Goal: Find contact information: Find contact information

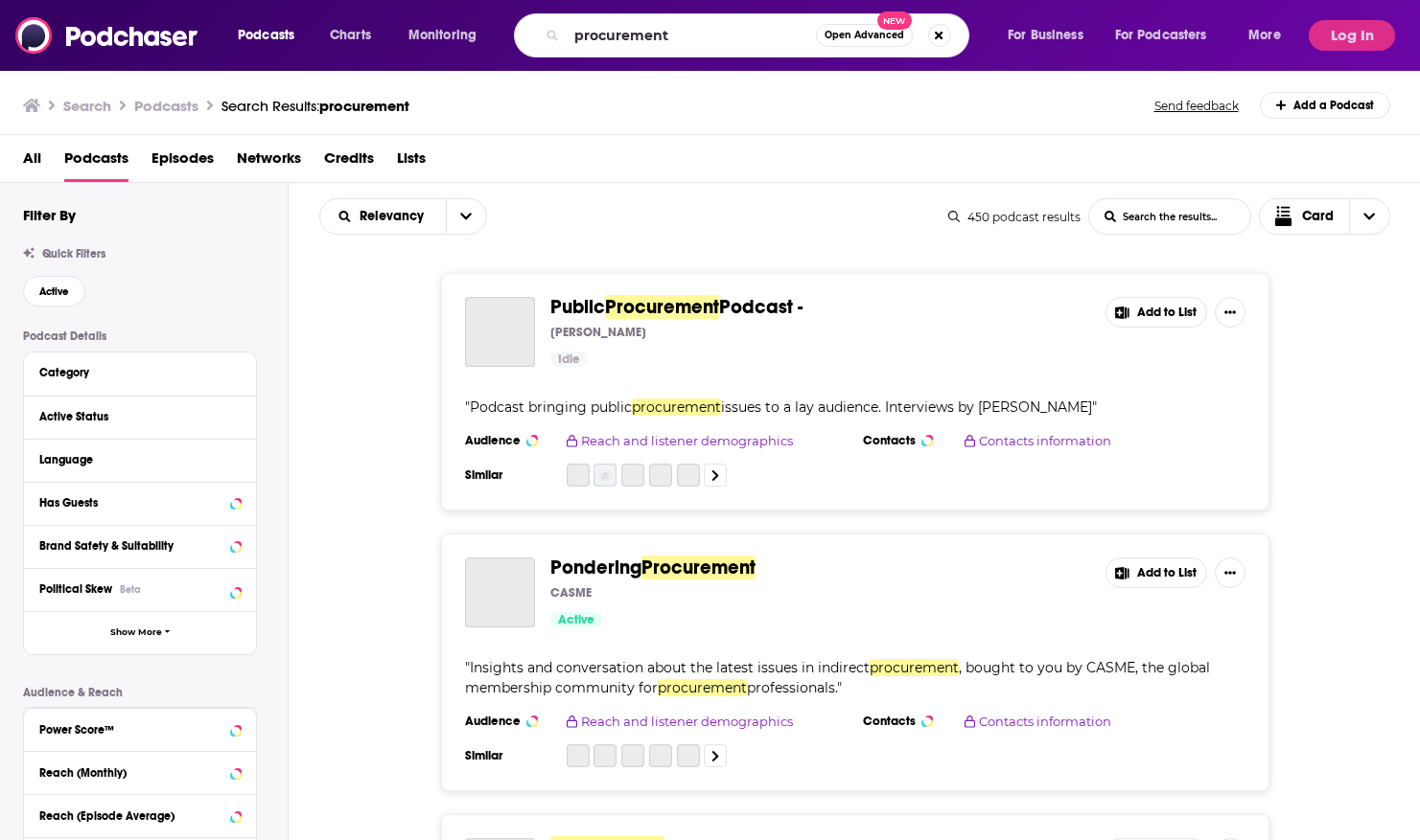
click at [630, 35] on input "procurement" at bounding box center [691, 35] width 249 height 31
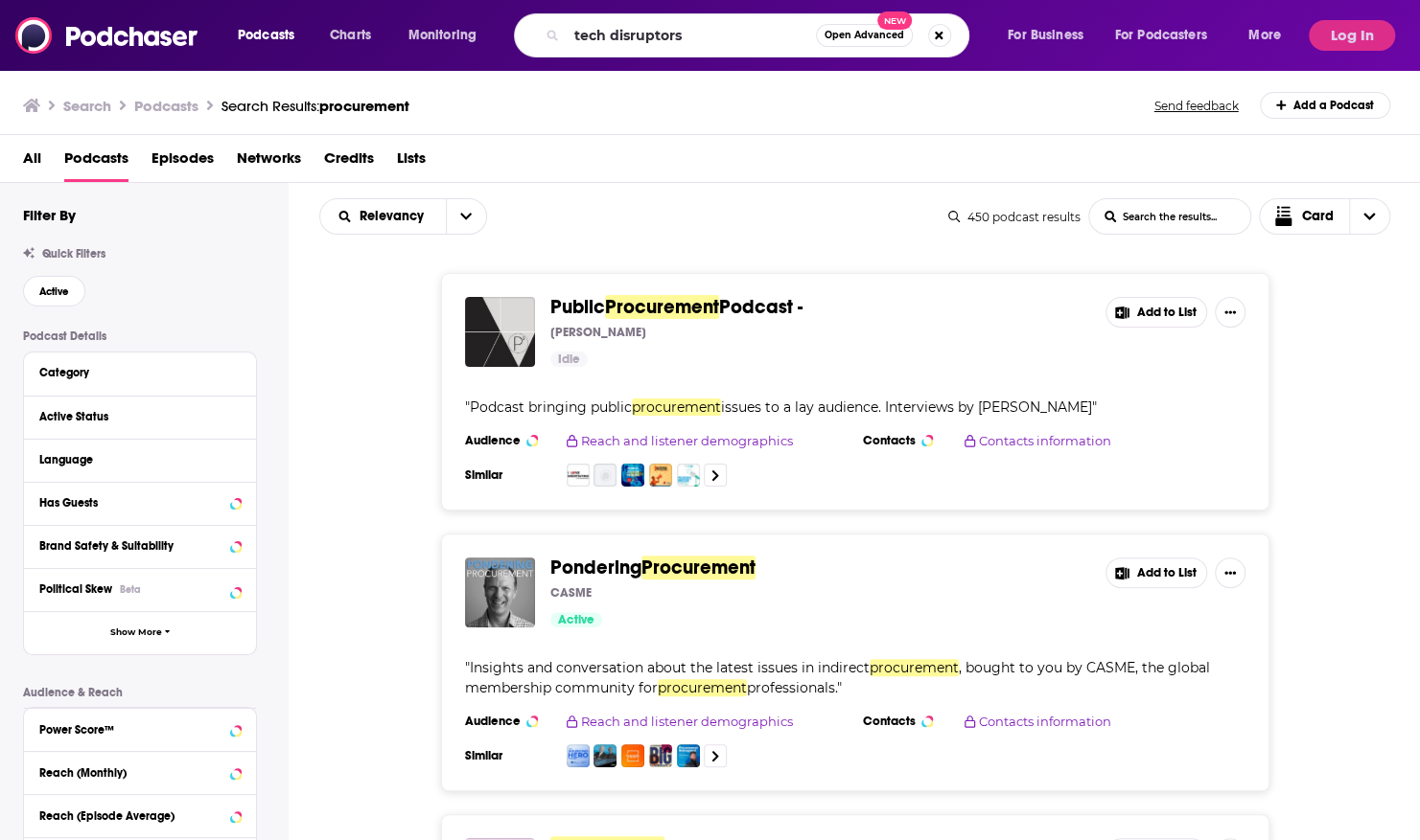
type input "tech disruptors"
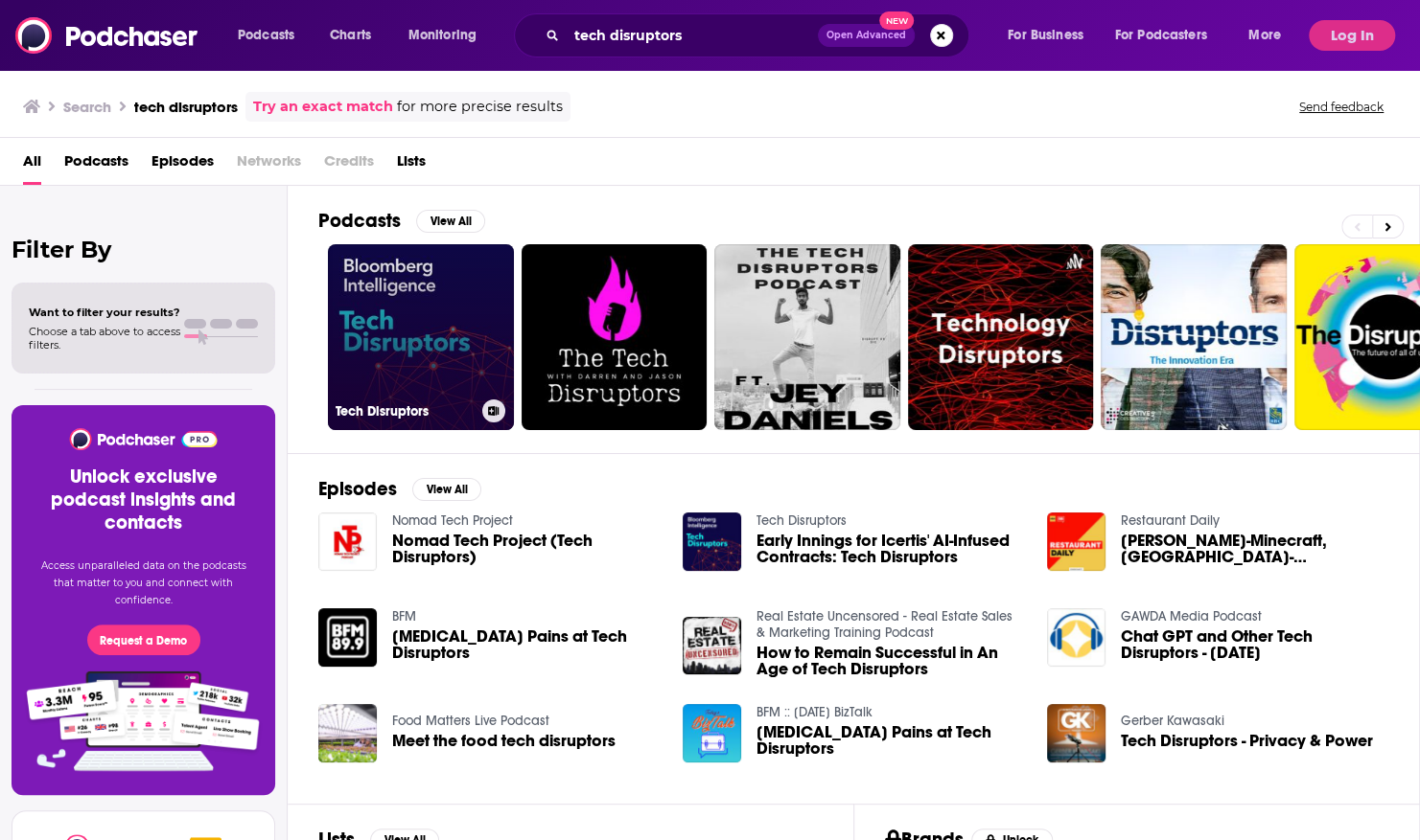
click at [412, 325] on link "Tech Disruptors" at bounding box center [421, 338] width 186 height 186
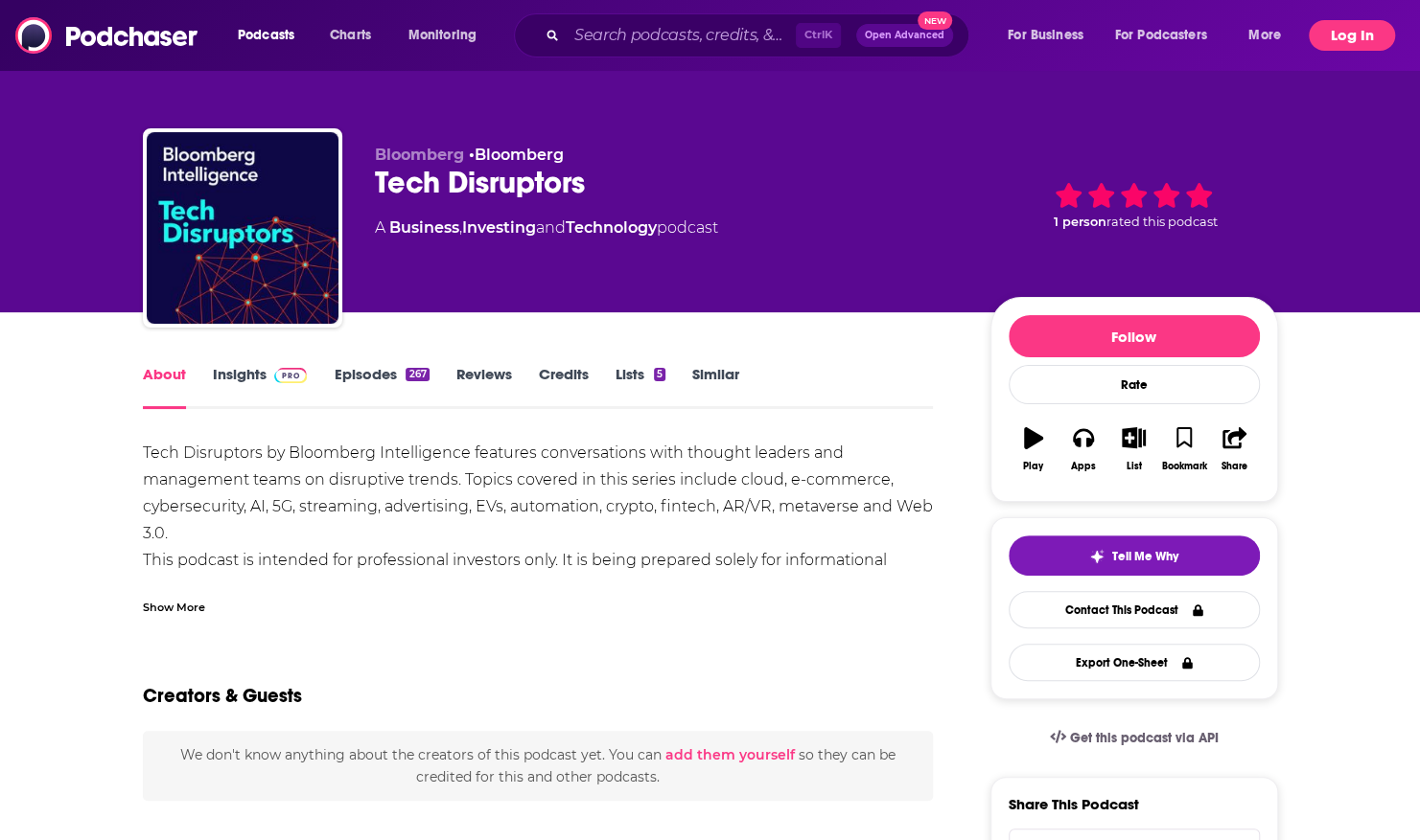
click at [1326, 45] on button "Log In" at bounding box center [1351, 35] width 86 height 31
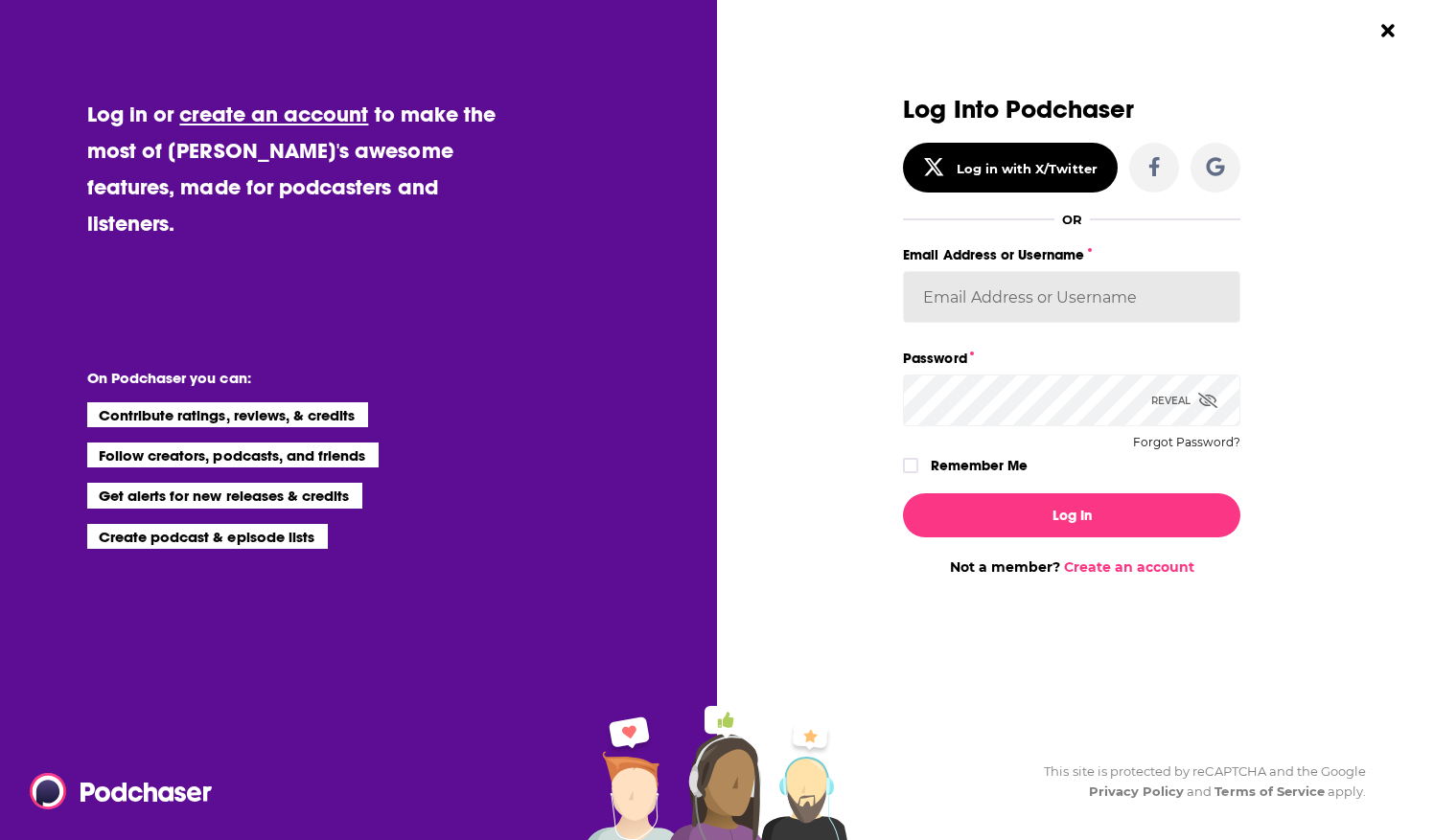
type input "mtraynor"
click at [978, 465] on label "Remember Me" at bounding box center [978, 465] width 97 height 25
click at [916, 474] on input "rememberMe" at bounding box center [910, 474] width 12 height 0
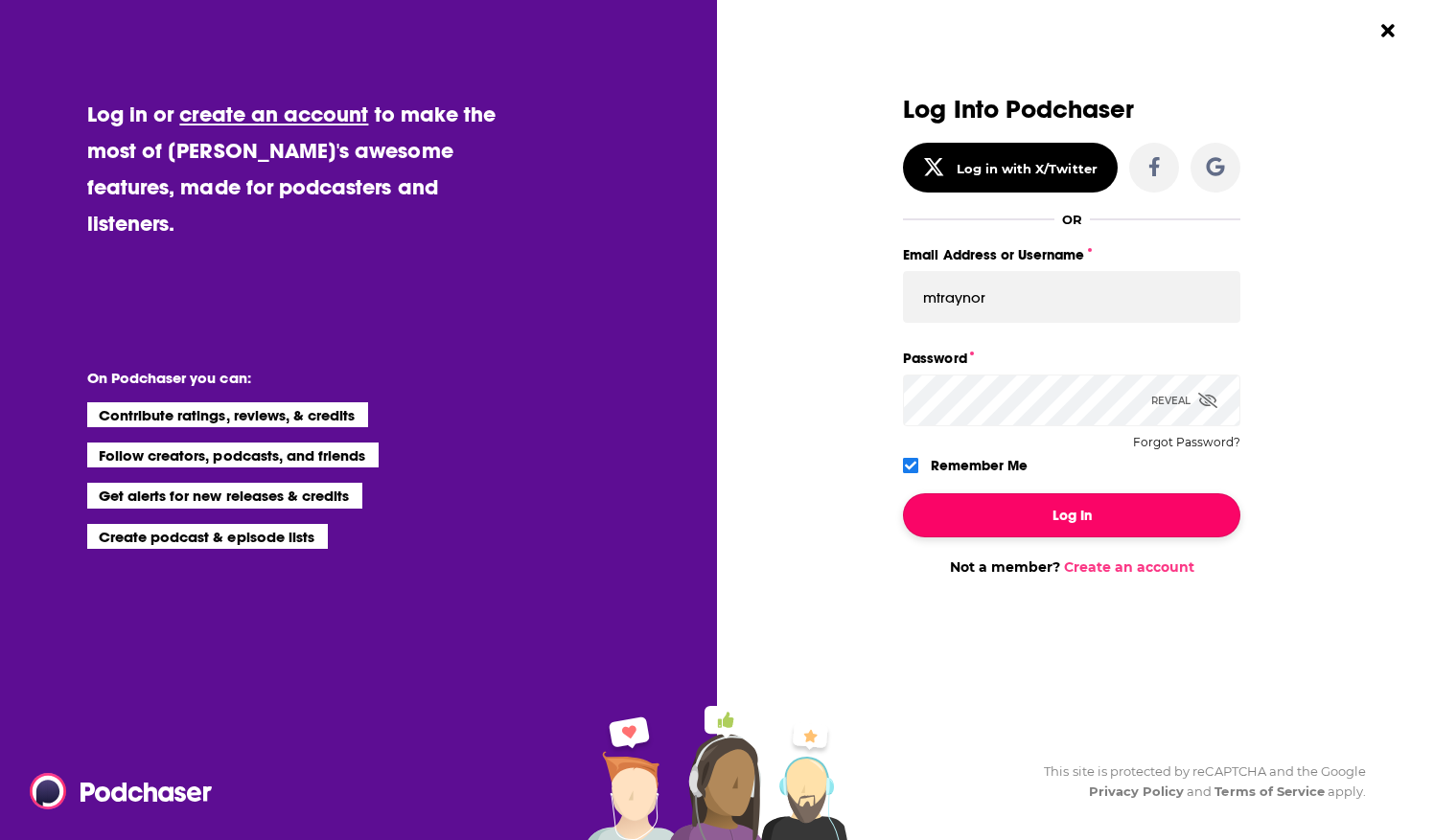
click at [988, 507] on button "Log In" at bounding box center [1072, 515] width 338 height 44
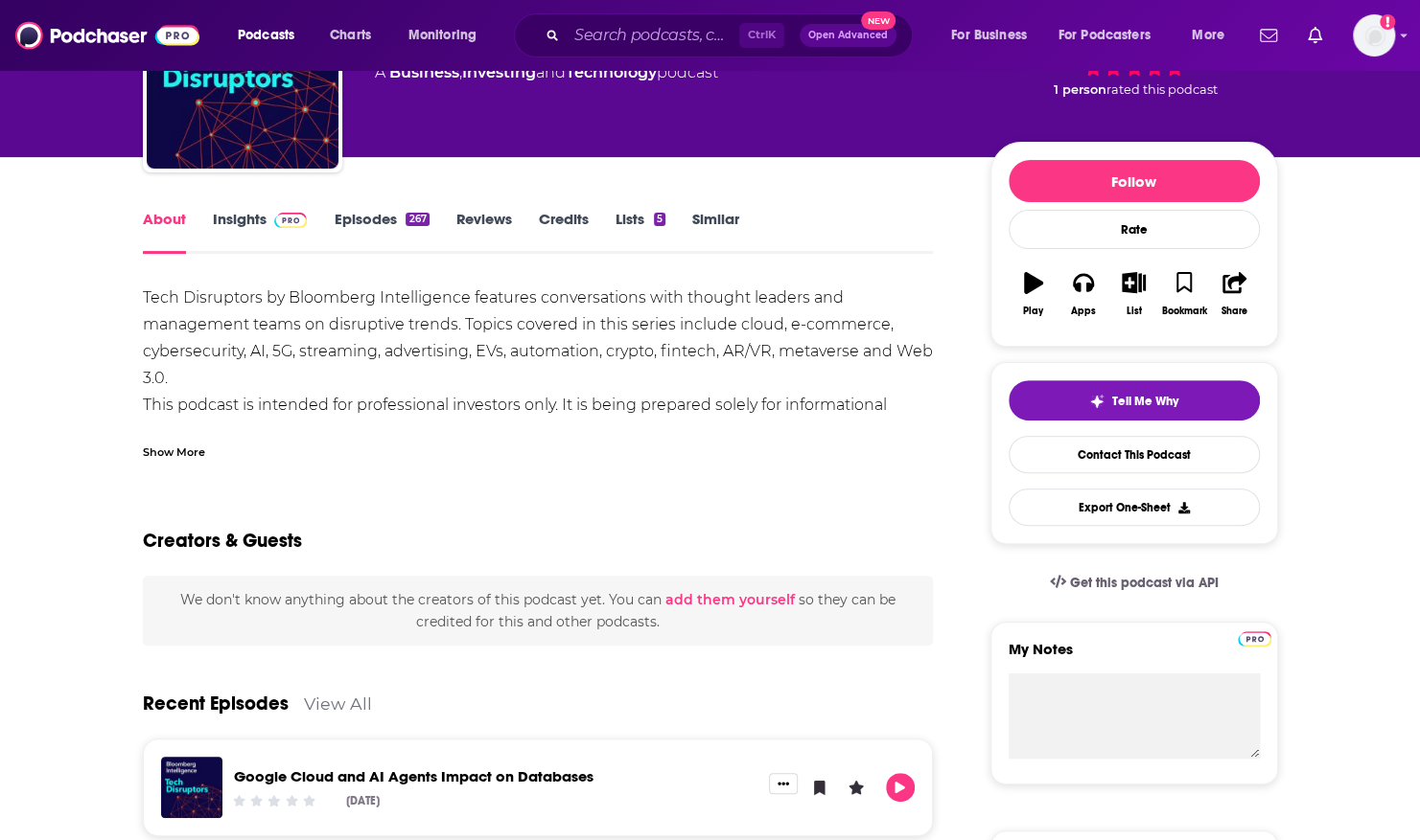
scroll to position [192, 0]
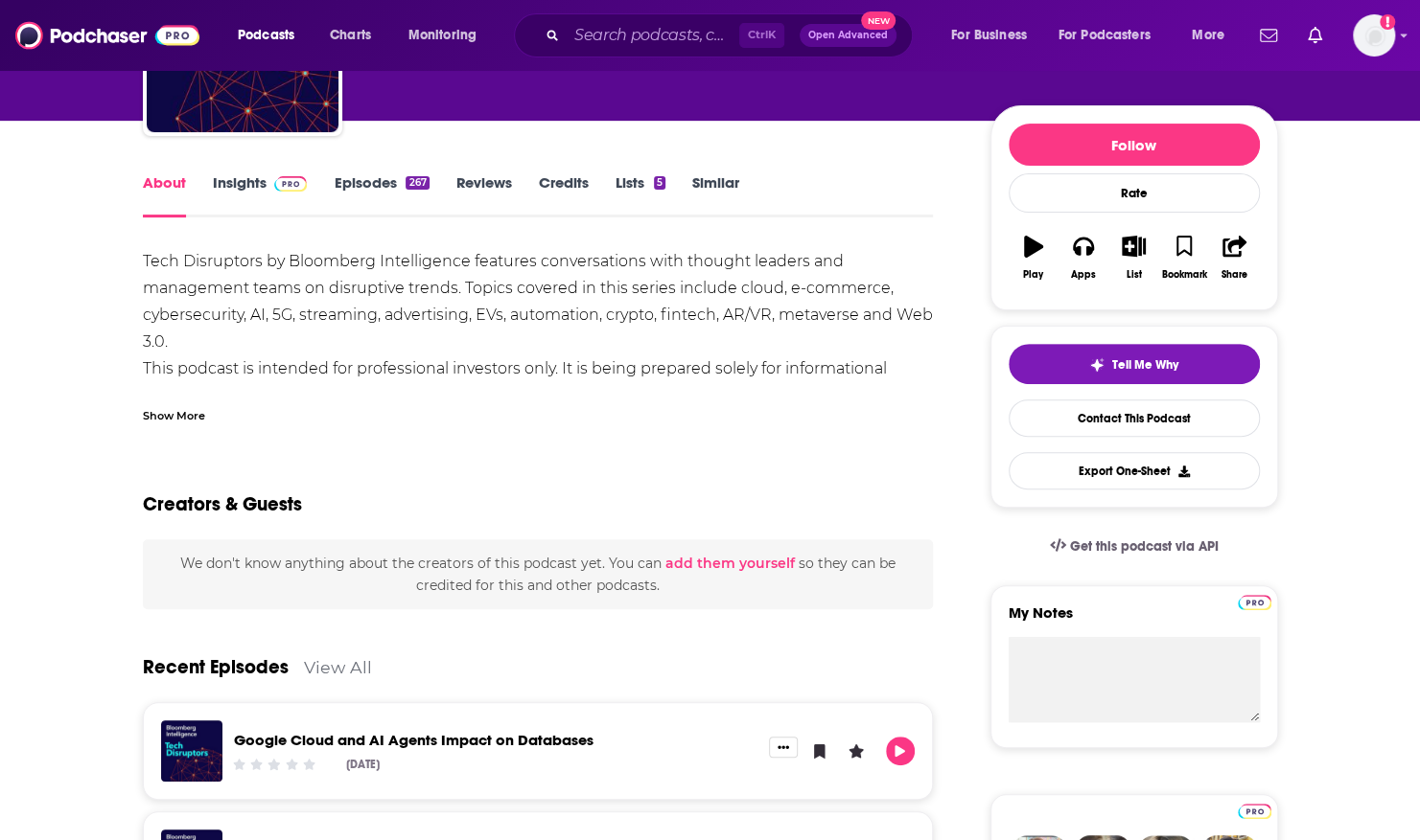
click at [178, 409] on div "Show More" at bounding box center [174, 415] width 62 height 18
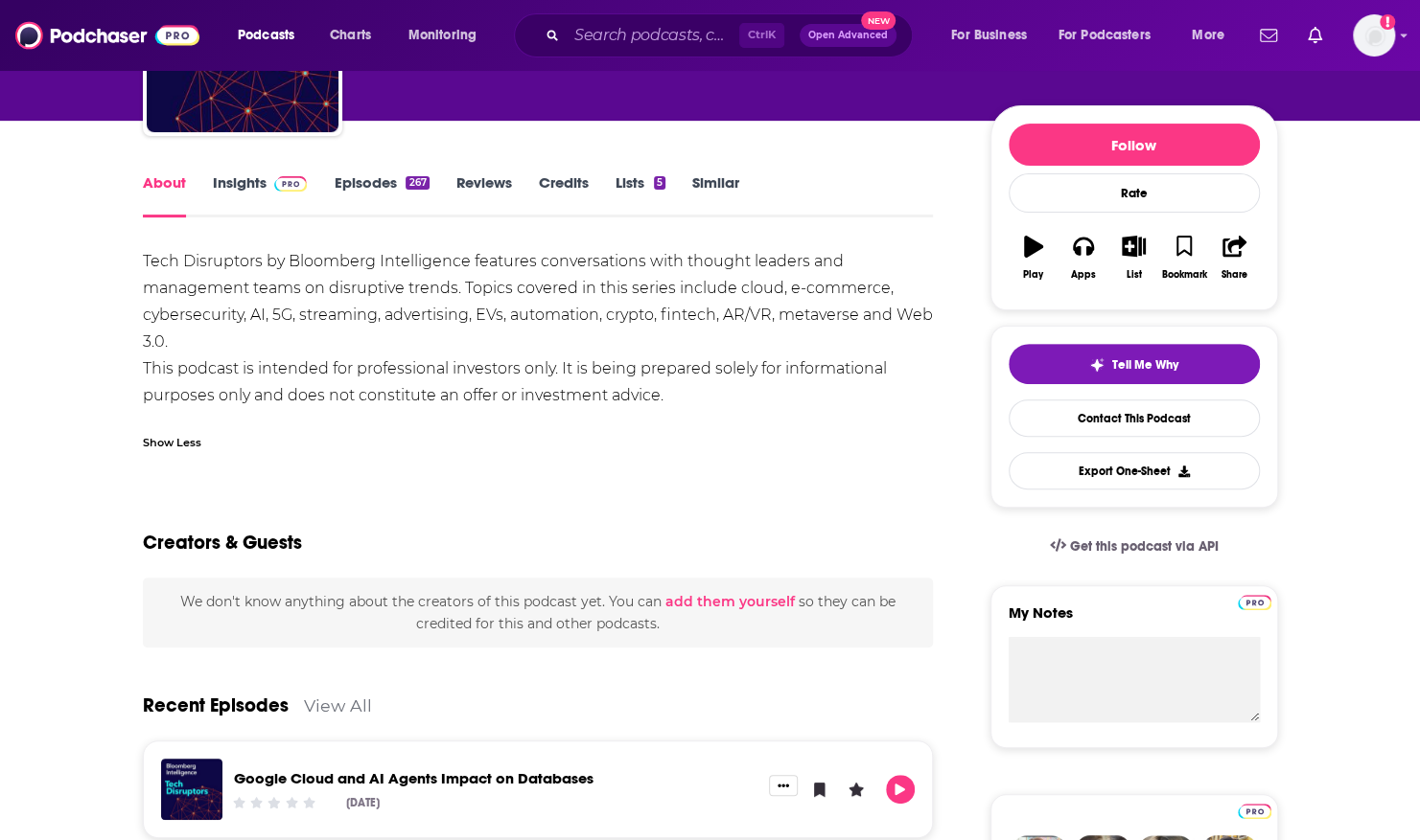
click at [260, 194] on link "Insights" at bounding box center [260, 196] width 95 height 44
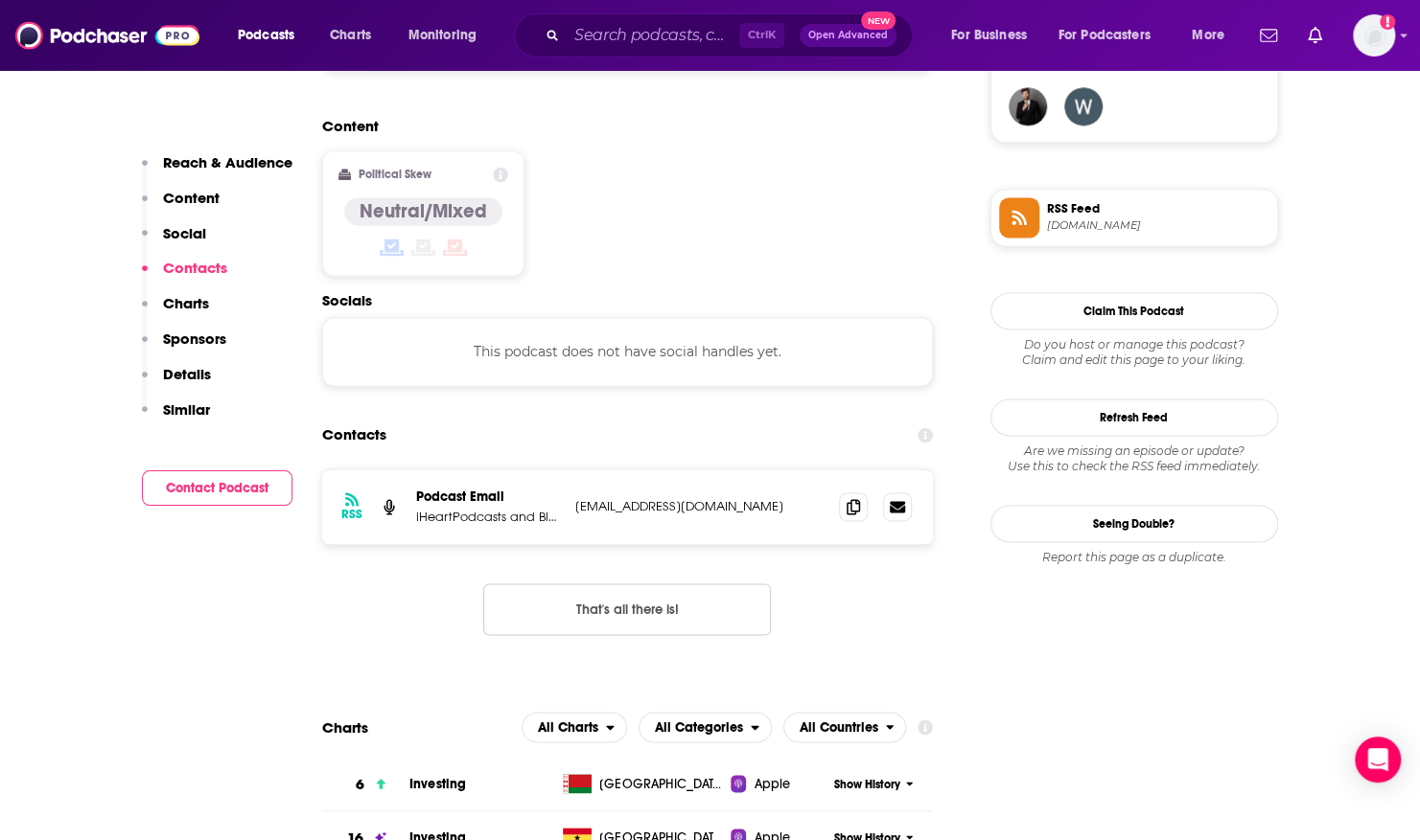
scroll to position [1533, 0]
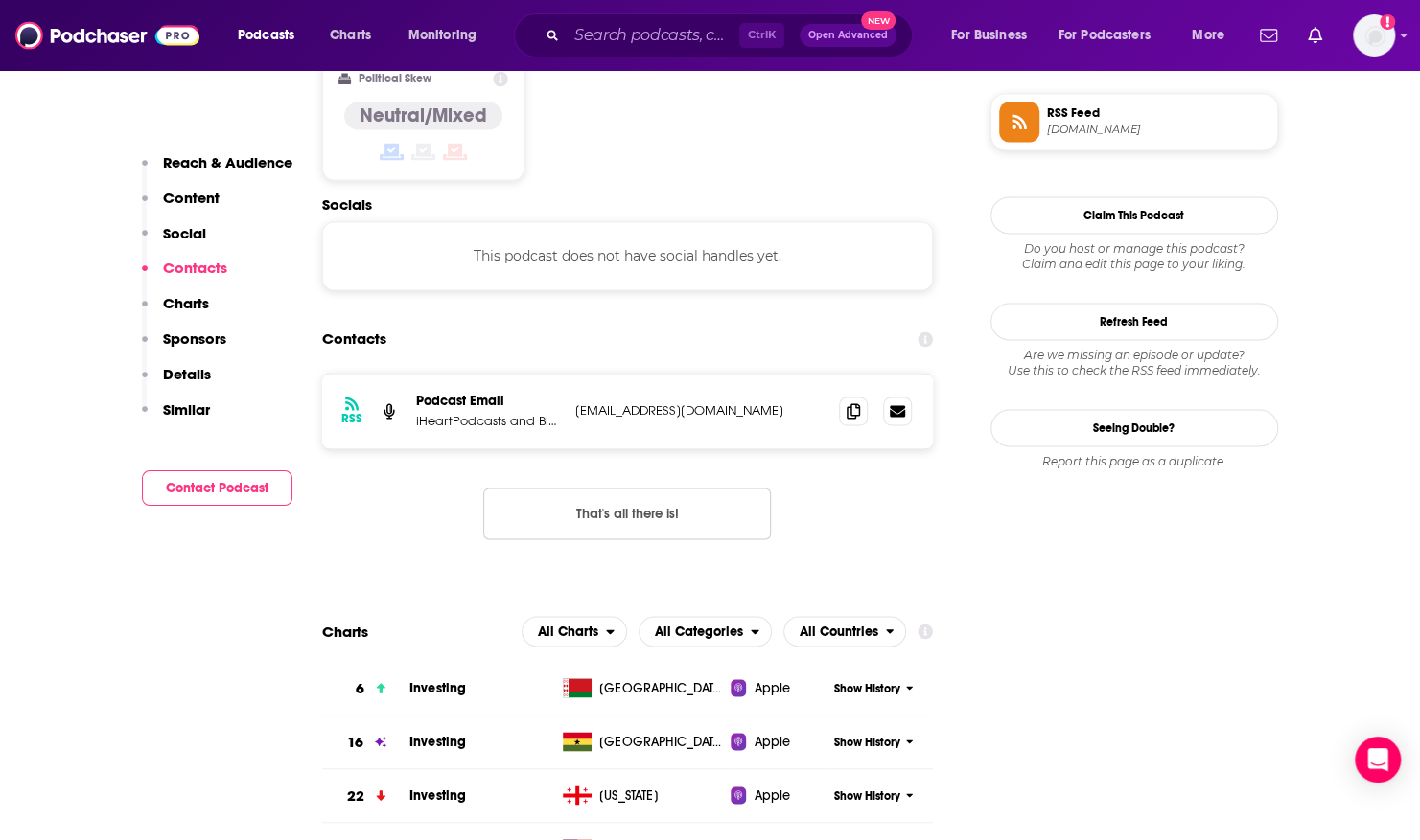
click at [710, 403] on p "[EMAIL_ADDRESS][DOMAIN_NAME]" at bounding box center [700, 411] width 249 height 16
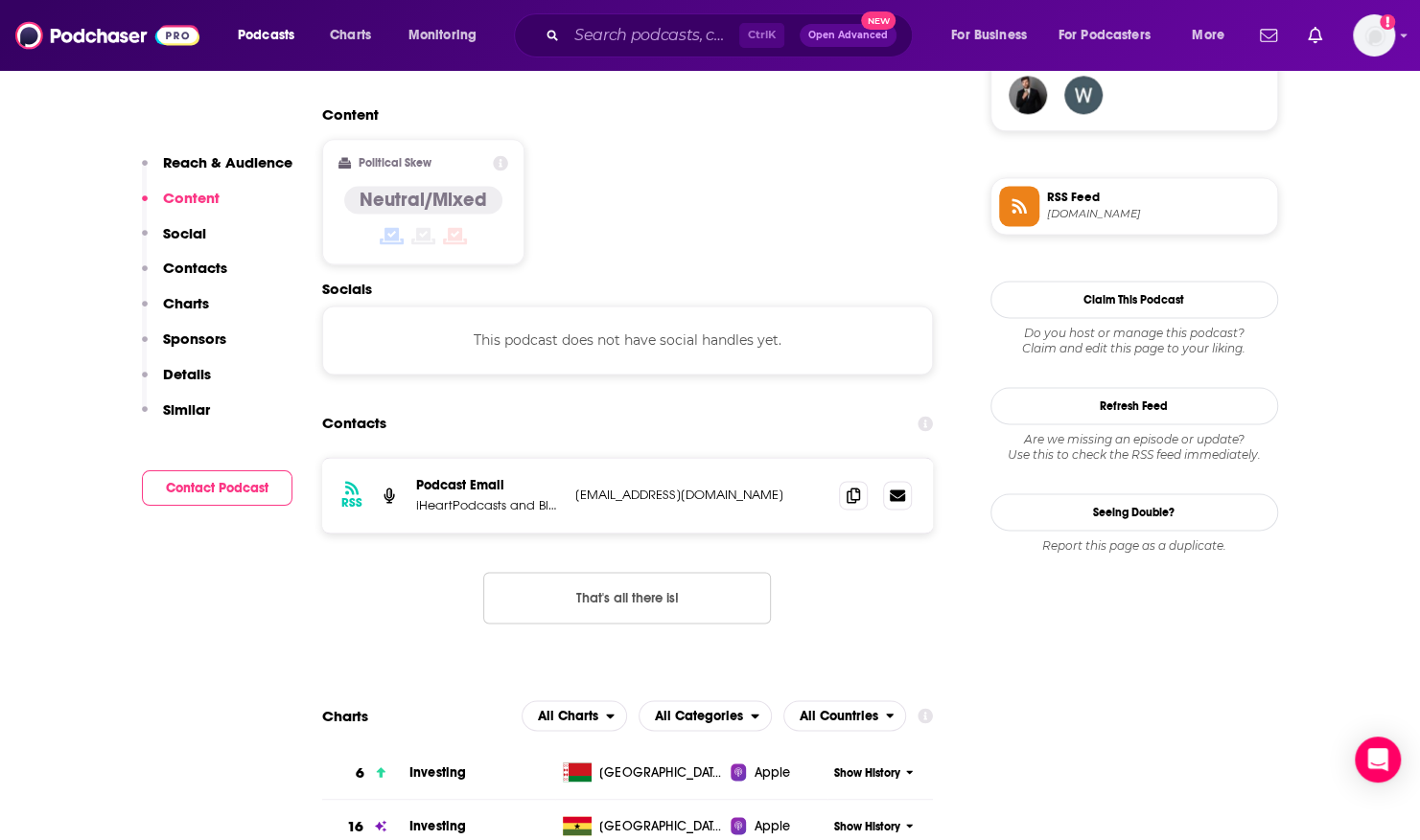
scroll to position [1629, 0]
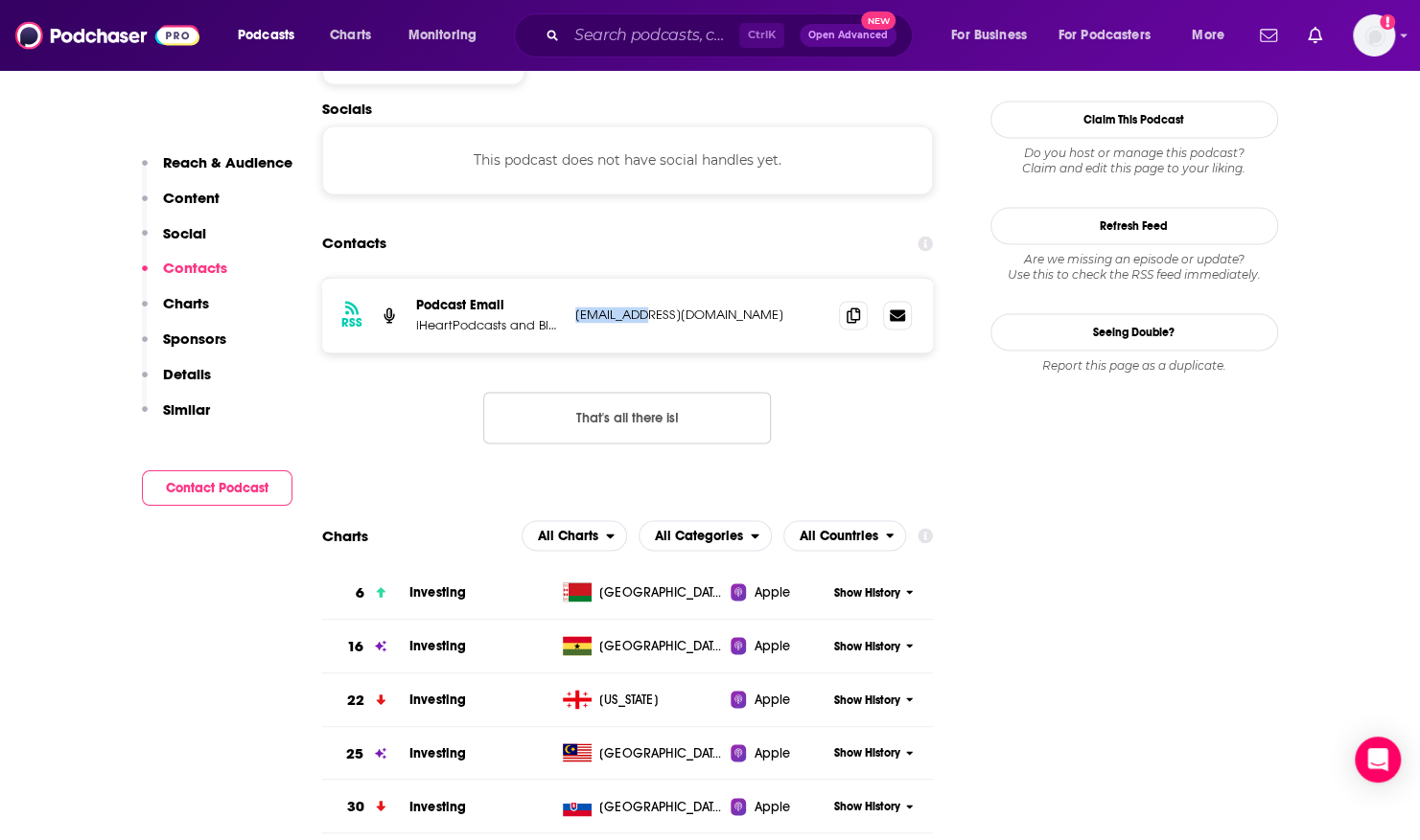
drag, startPoint x: 639, startPoint y: 224, endPoint x: 575, endPoint y: 226, distance: 64.0
click at [576, 307] on p "[EMAIL_ADDRESS][DOMAIN_NAME]" at bounding box center [700, 315] width 249 height 16
drag, startPoint x: 575, startPoint y: 226, endPoint x: 782, endPoint y: 277, distance: 213.2
click at [782, 277] on div "RSS Podcast Email iHeartPodcasts and Bloomberg [EMAIL_ADDRESS][DOMAIN_NAME] [EM…" at bounding box center [628, 376] width 612 height 198
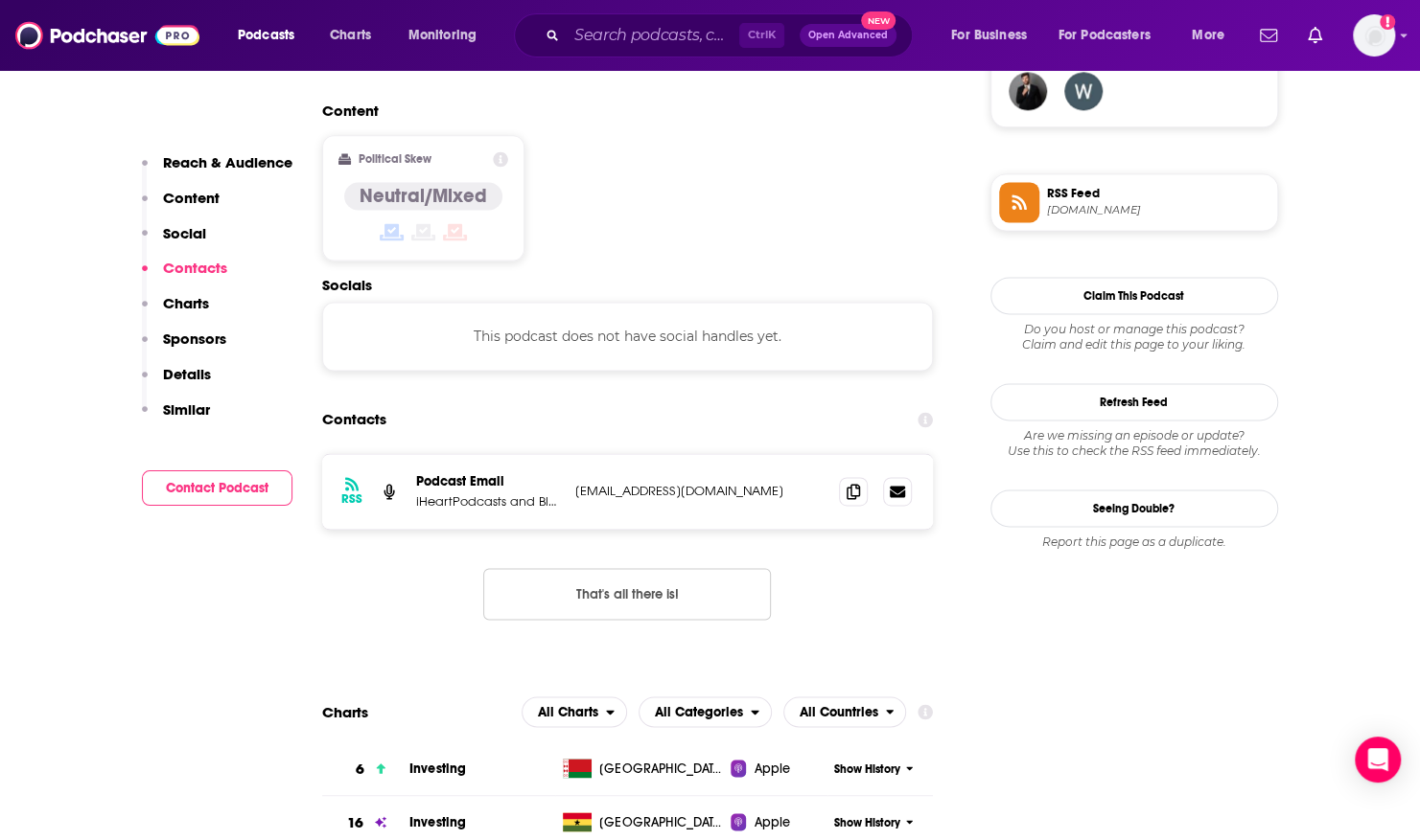
scroll to position [1437, 0]
